Goal: Transaction & Acquisition: Purchase product/service

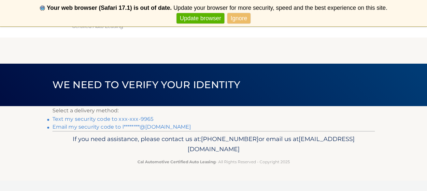
click at [98, 119] on link "Text my security code to xxx-xxx-9965" at bounding box center [102, 119] width 101 height 6
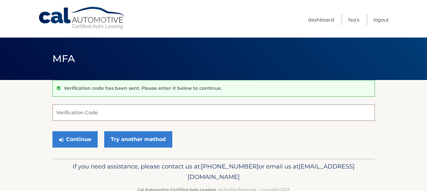
click at [95, 116] on input "Verification Code" at bounding box center [213, 112] width 323 height 16
type input "464006"
click at [75, 139] on button "Continue" at bounding box center [74, 139] width 45 height 16
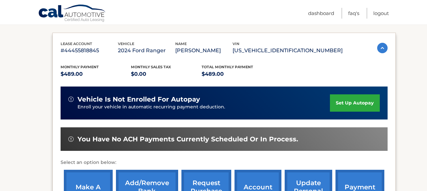
scroll to position [131, 0]
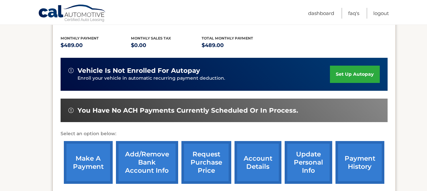
click at [85, 155] on link "make a payment" at bounding box center [88, 162] width 49 height 43
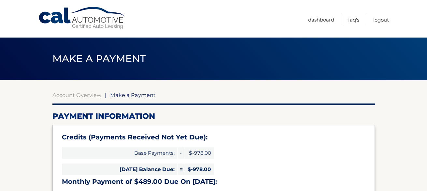
select select "YjQ3NzM4ZjMtMjcxYi00Y2ZkLTljNjYtNDAxNTkwYjgyYTgw"
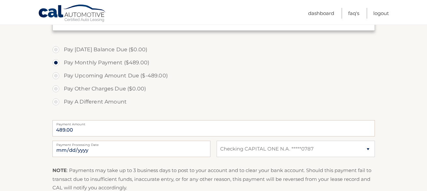
scroll to position [225, 0]
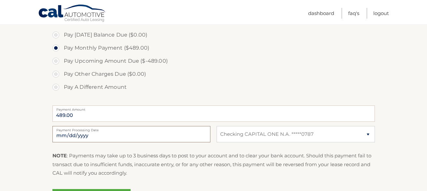
click at [75, 136] on input "2025-10-13" at bounding box center [131, 134] width 158 height 16
type input "2025-10-27"
click at [186, 92] on label "Pay A Different Amount" at bounding box center [213, 87] width 323 height 13
click at [62, 91] on input "Pay A Different Amount" at bounding box center [58, 86] width 7 height 10
radio input "true"
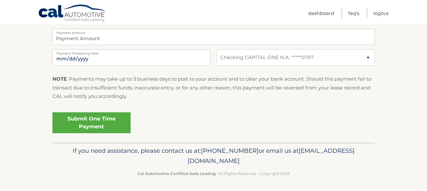
scroll to position [301, 0]
click at [82, 119] on link "Submit One Time Payment" at bounding box center [91, 123] width 78 height 21
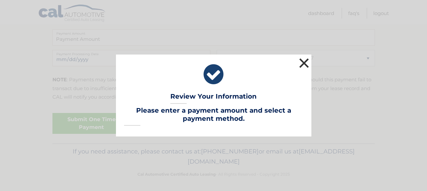
click at [306, 61] on button "×" at bounding box center [304, 62] width 13 height 13
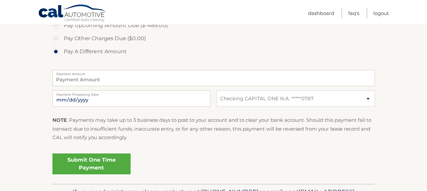
scroll to position [259, 0]
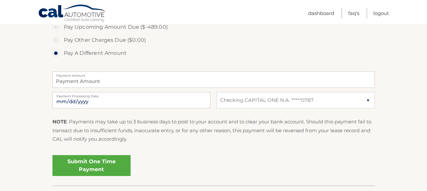
click at [146, 73] on label "Payment Amount" at bounding box center [213, 73] width 323 height 5
click at [146, 73] on input "Payment Amount" at bounding box center [213, 79] width 323 height 16
click at [81, 78] on input "Payment Amount" at bounding box center [213, 79] width 323 height 16
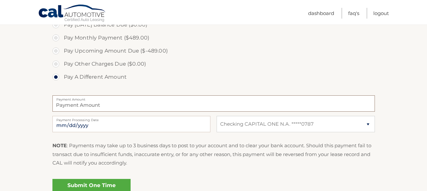
scroll to position [234, 0]
click at [54, 52] on label "Pay Upcoming Amount Due ($-489.00)" at bounding box center [213, 51] width 323 height 13
click at [55, 52] on input "Pay Upcoming Amount Due ($-489.00)" at bounding box center [58, 50] width 7 height 10
radio input "true"
type input "0"
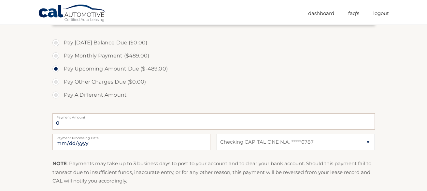
scroll to position [215, 0]
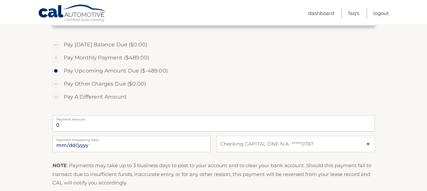
click at [55, 58] on label "Pay Monthly Payment ($489.00)" at bounding box center [213, 57] width 323 height 13
click at [55, 58] on input "Pay Monthly Payment ($489.00)" at bounding box center [58, 56] width 7 height 10
radio input "true"
type input "489.00"
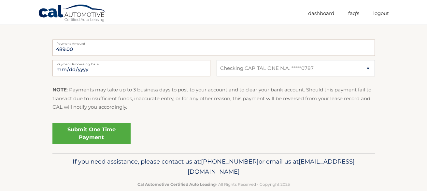
scroll to position [297, 0]
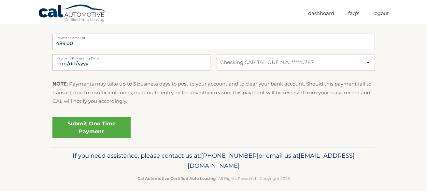
click at [83, 129] on link "Submit One Time Payment" at bounding box center [91, 127] width 78 height 21
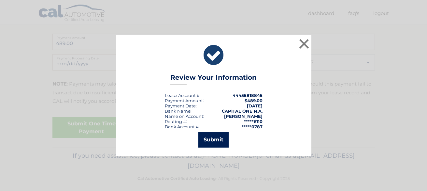
click at [214, 135] on button "Submit" at bounding box center [213, 140] width 30 height 16
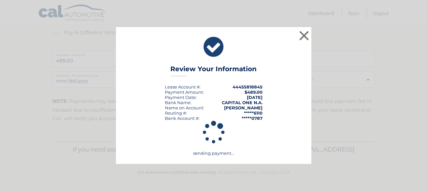
scroll to position [277, 0]
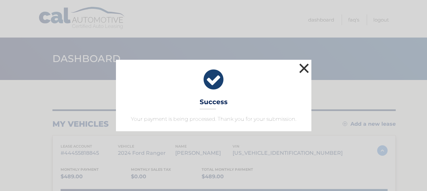
click at [303, 69] on button "×" at bounding box center [304, 68] width 13 height 13
